Goal: Check status: Check status

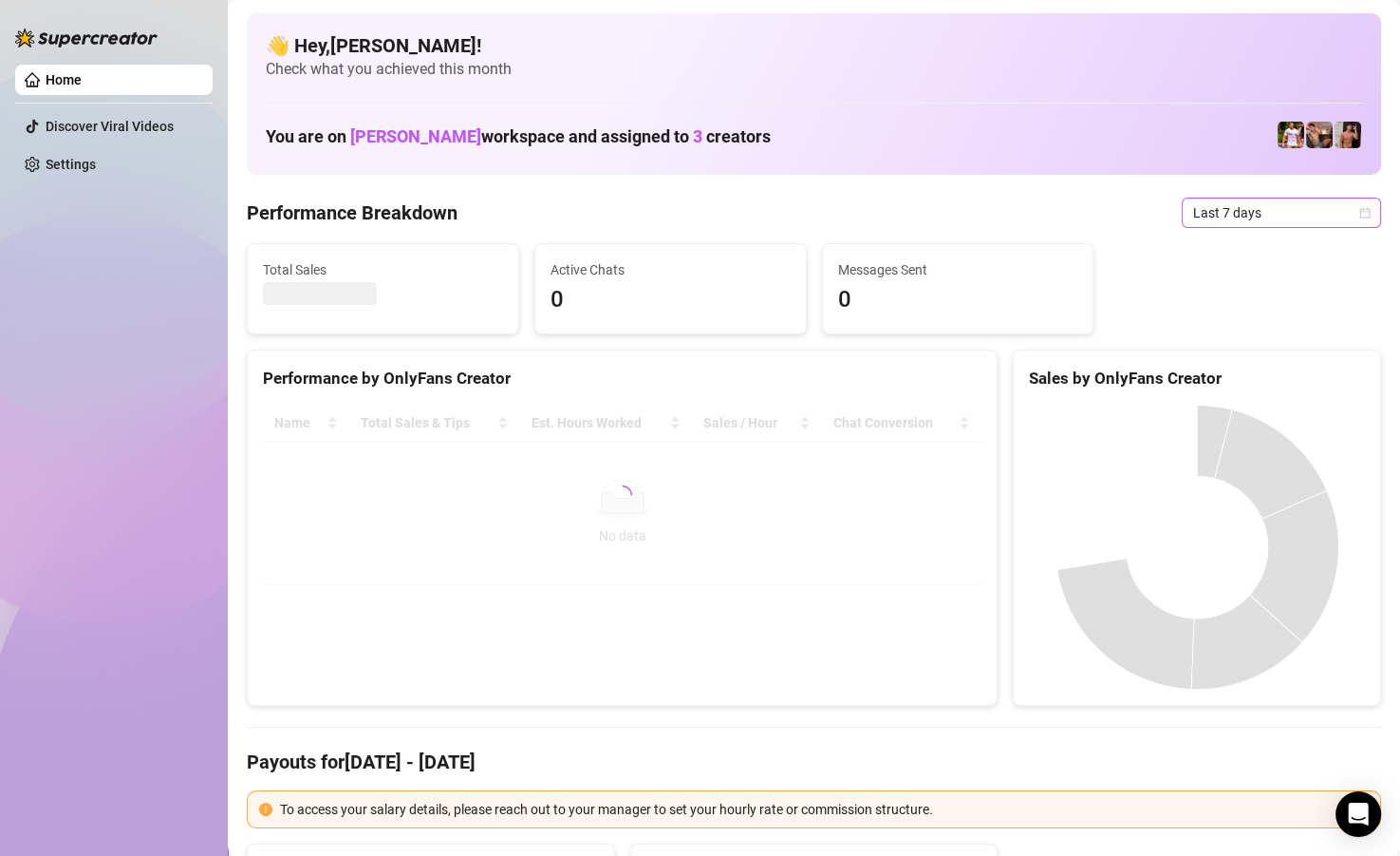
click at [1226, 213] on span "Last 7 days" at bounding box center [1281, 212] width 177 height 28
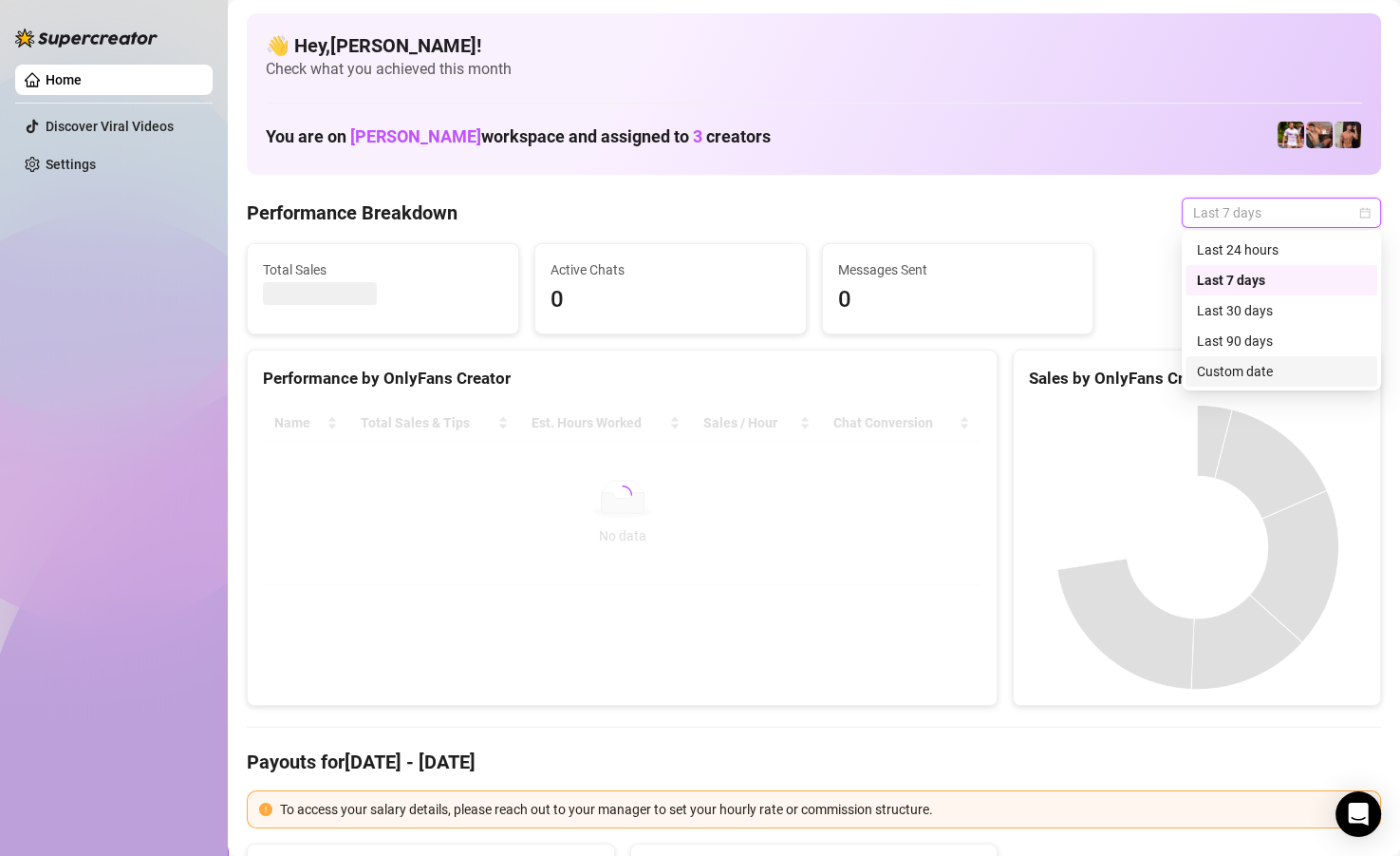
click at [1227, 370] on div "Custom date" at bounding box center [1281, 371] width 169 height 21
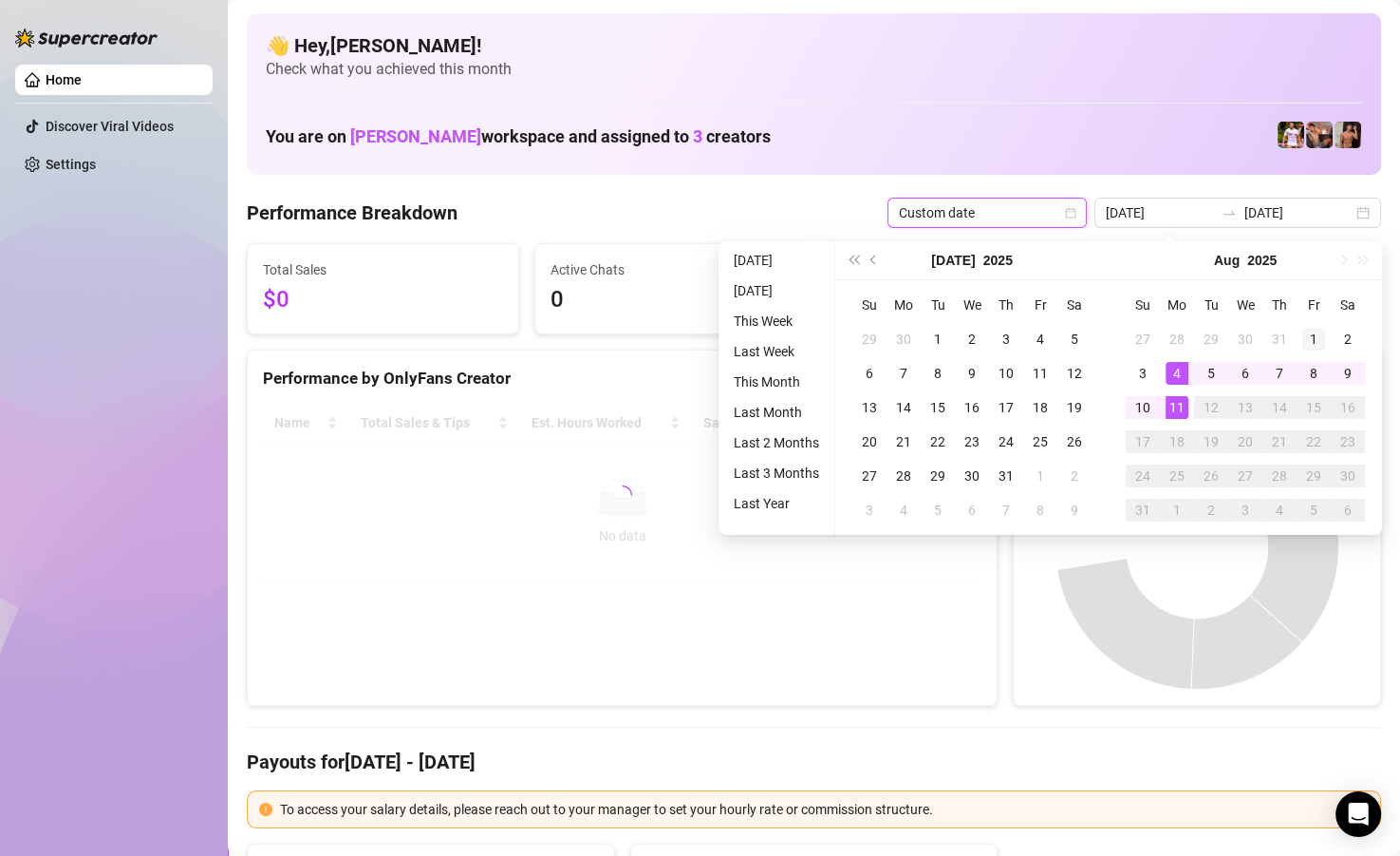
type input "[DATE]"
click at [1312, 330] on div "1" at bounding box center [1314, 339] width 23 height 23
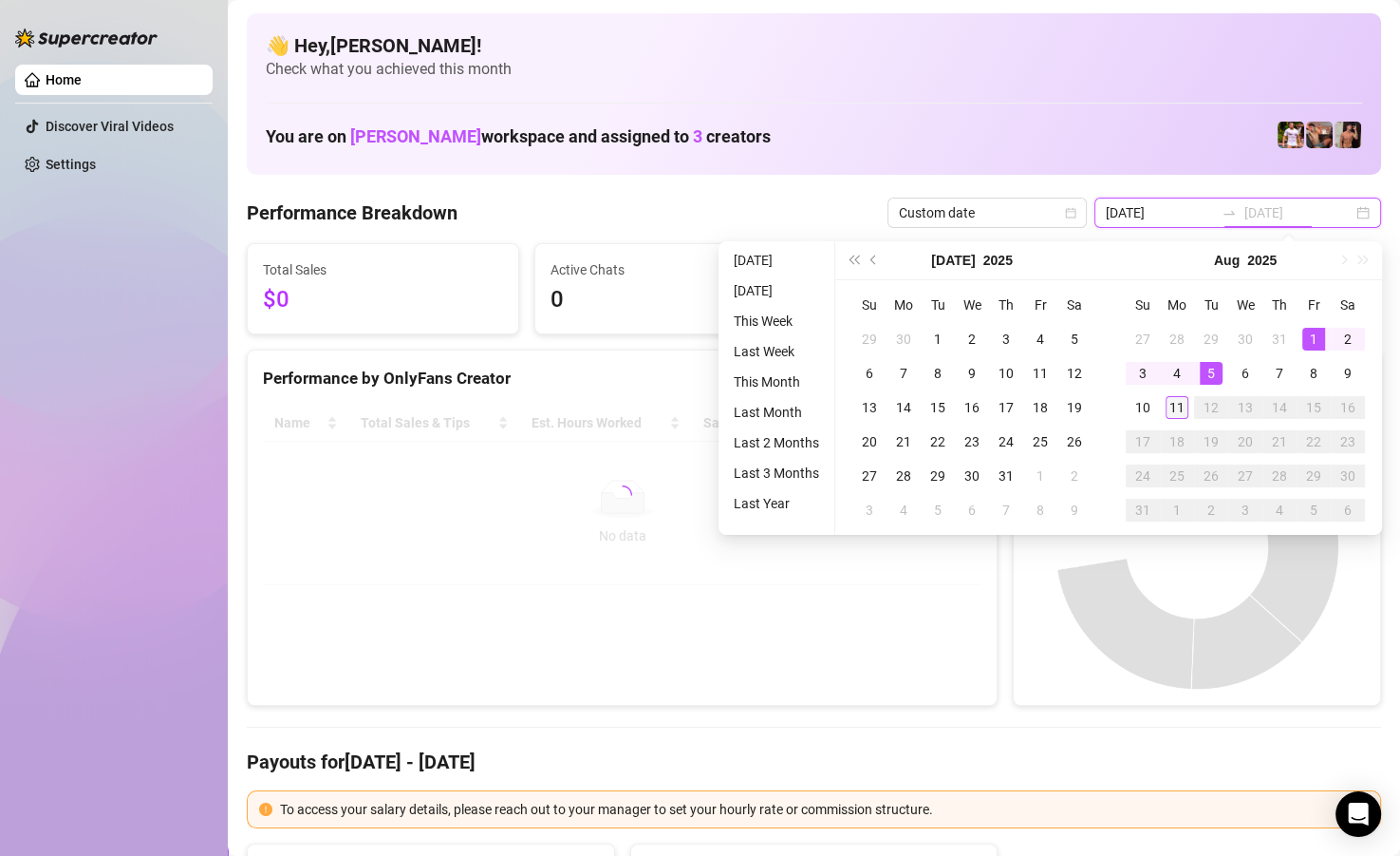
type input "[DATE]"
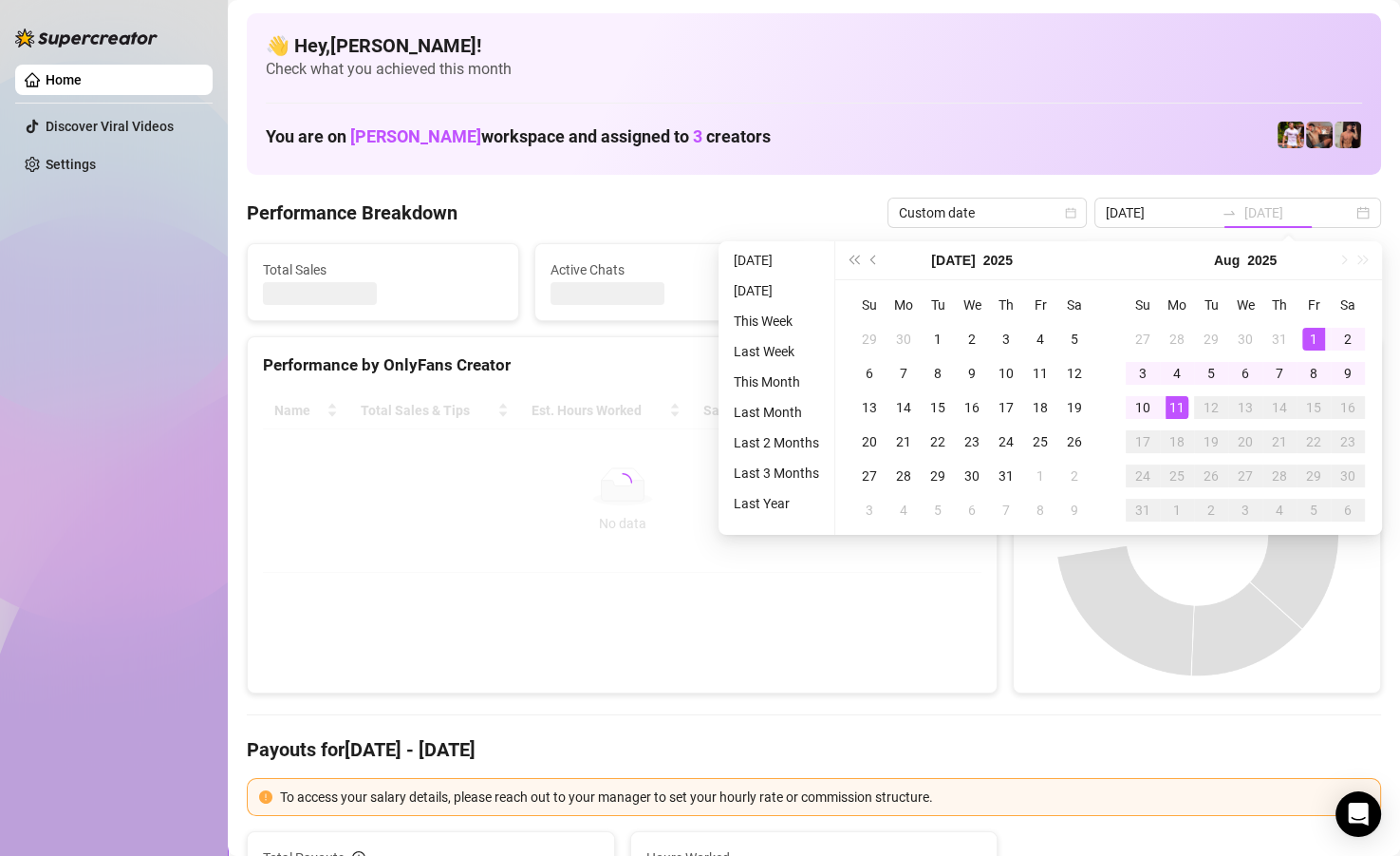
click at [1176, 399] on div "11" at bounding box center [1176, 407] width 23 height 23
type input "[DATE]"
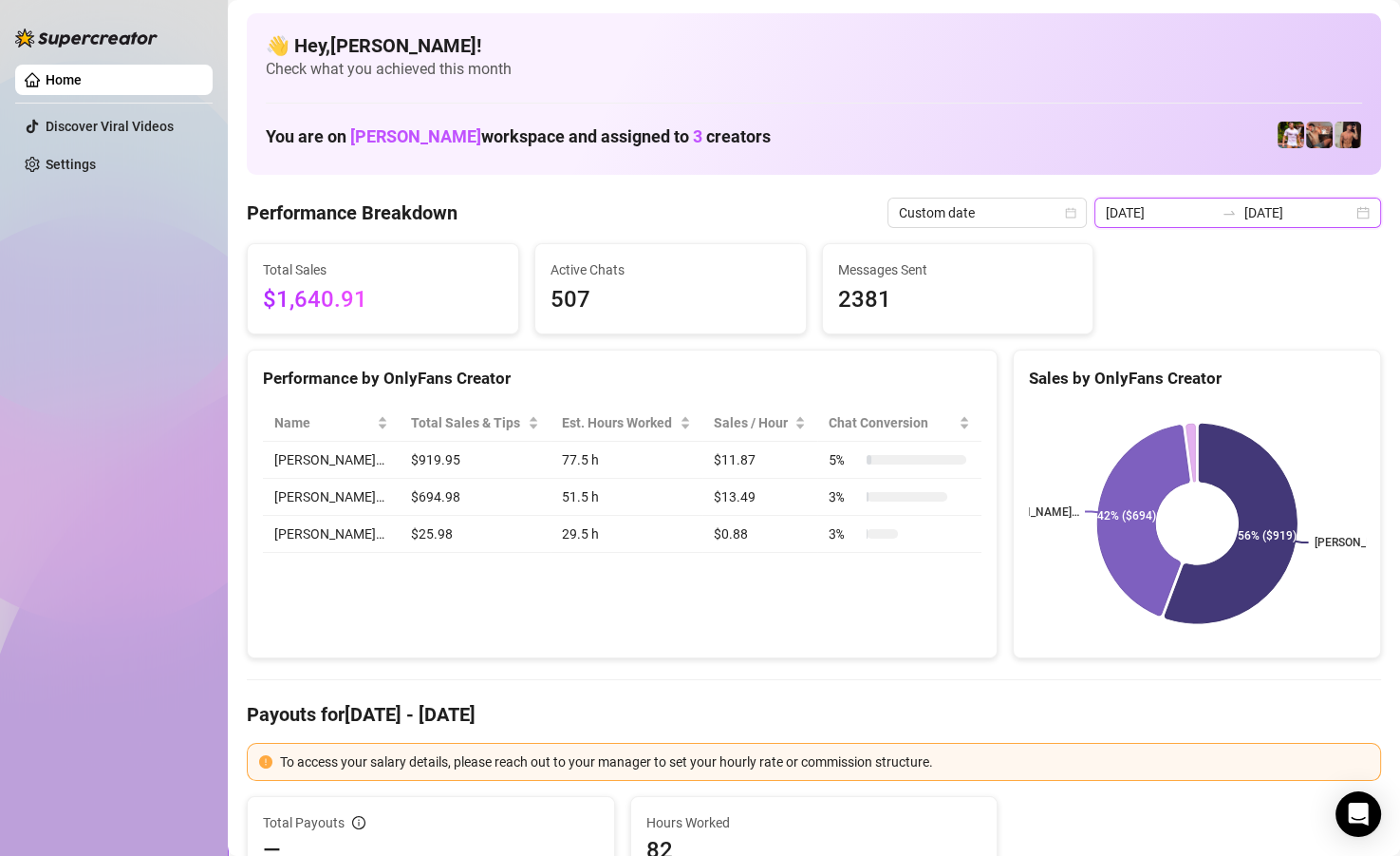
click at [1297, 216] on input "[DATE]" at bounding box center [1299, 212] width 108 height 21
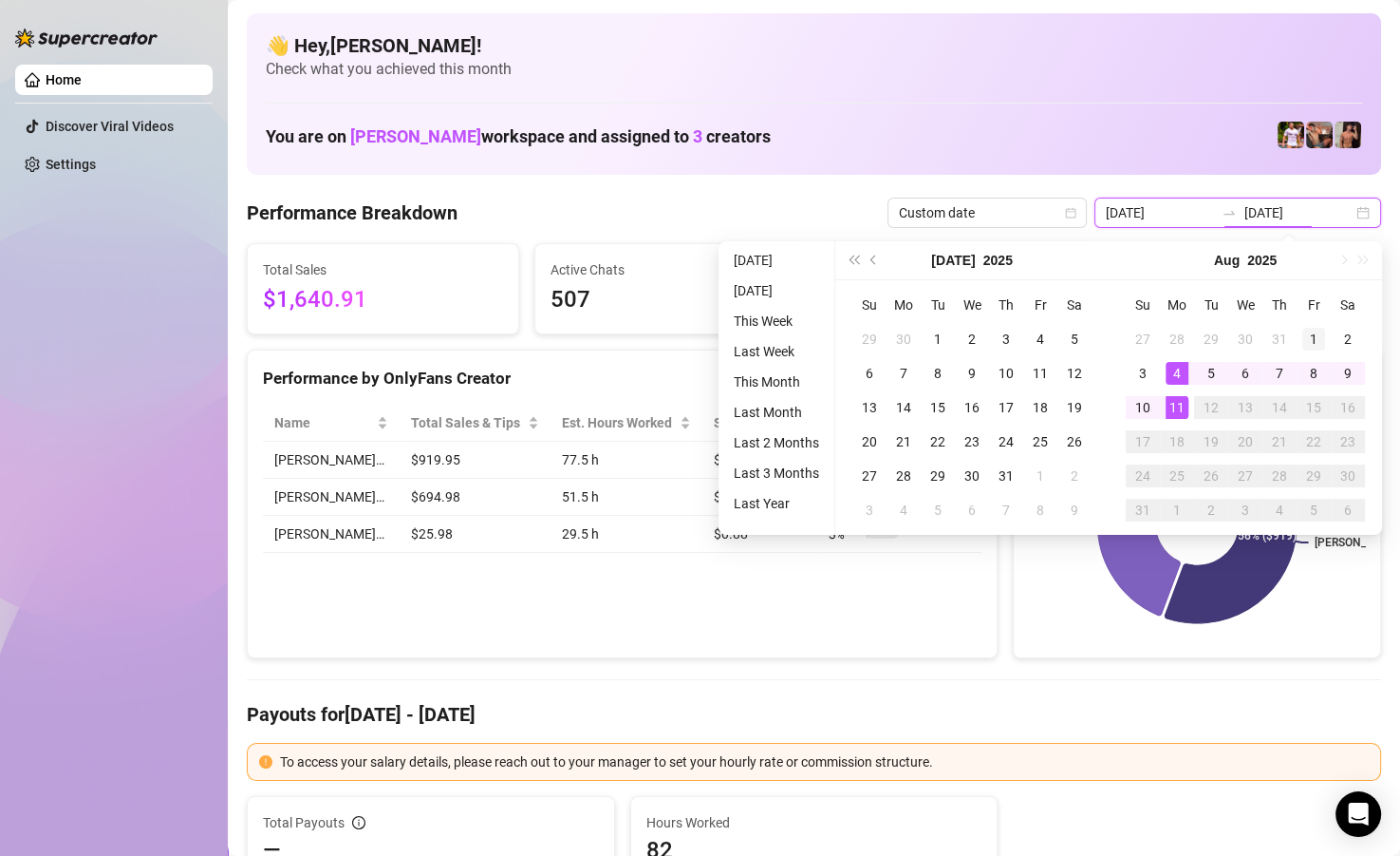
type input "[DATE]"
click at [1306, 331] on div "1" at bounding box center [1314, 339] width 23 height 23
type input "[DATE]"
click at [1177, 404] on div "11" at bounding box center [1176, 407] width 23 height 23
type input "[DATE]"
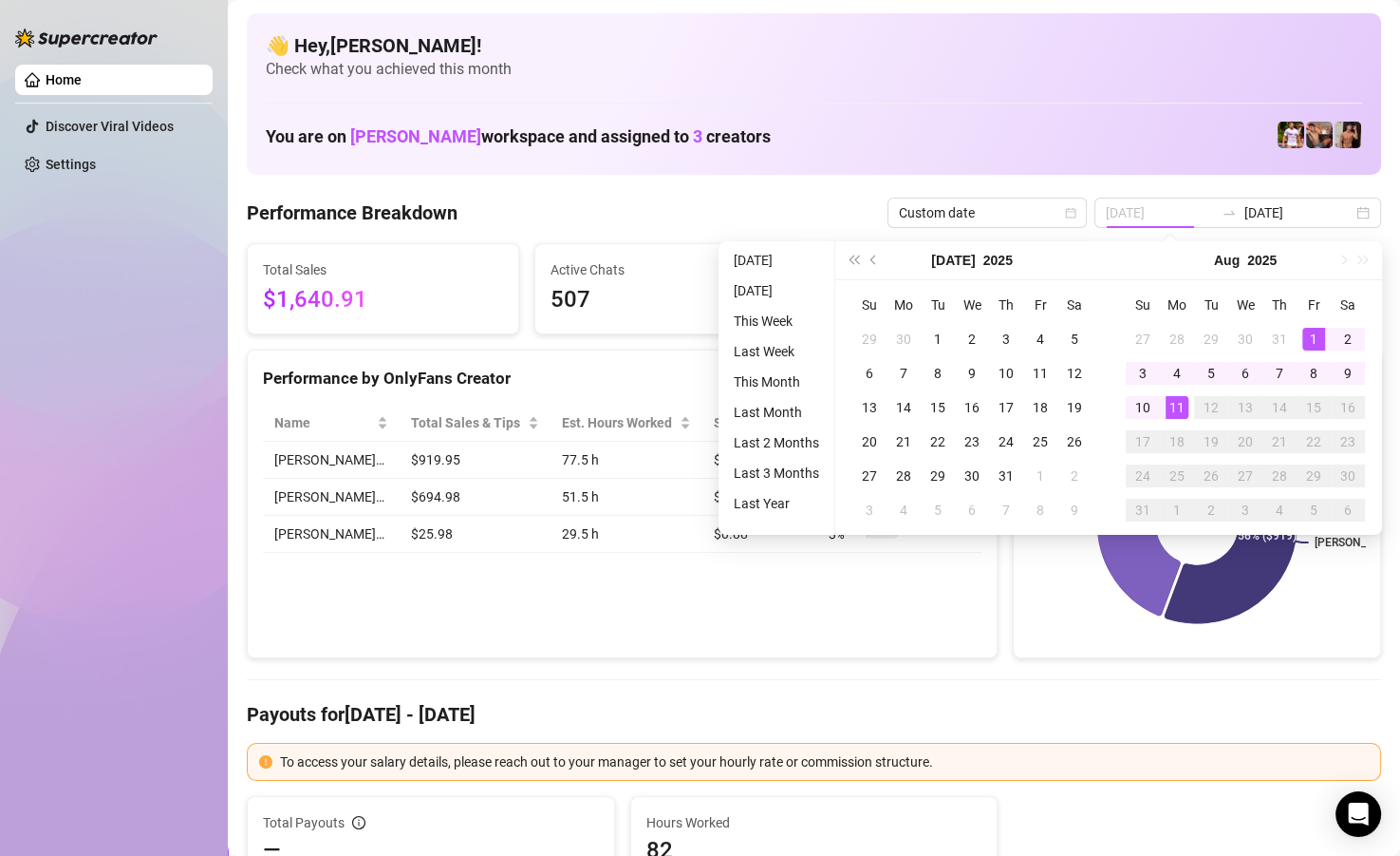
type input "[DATE]"
